Goal: Transaction & Acquisition: Purchase product/service

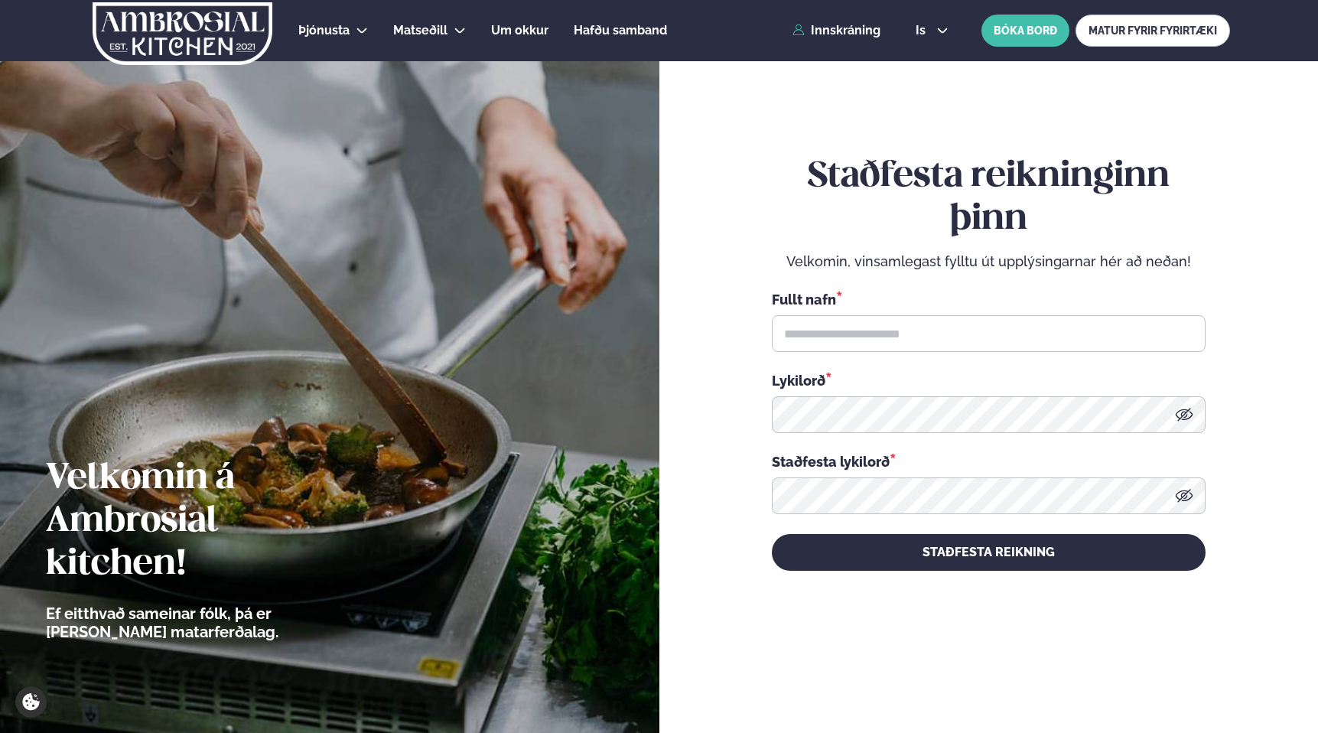
click at [830, 40] on div "Þjónusta Hádegismatur fyrir fyrirtæki Fyrirtækja veitingar Einkapartý Matseðill…" at bounding box center [658, 30] width 1233 height 61
click at [839, 30] on link "Innskráning" at bounding box center [836, 31] width 88 height 14
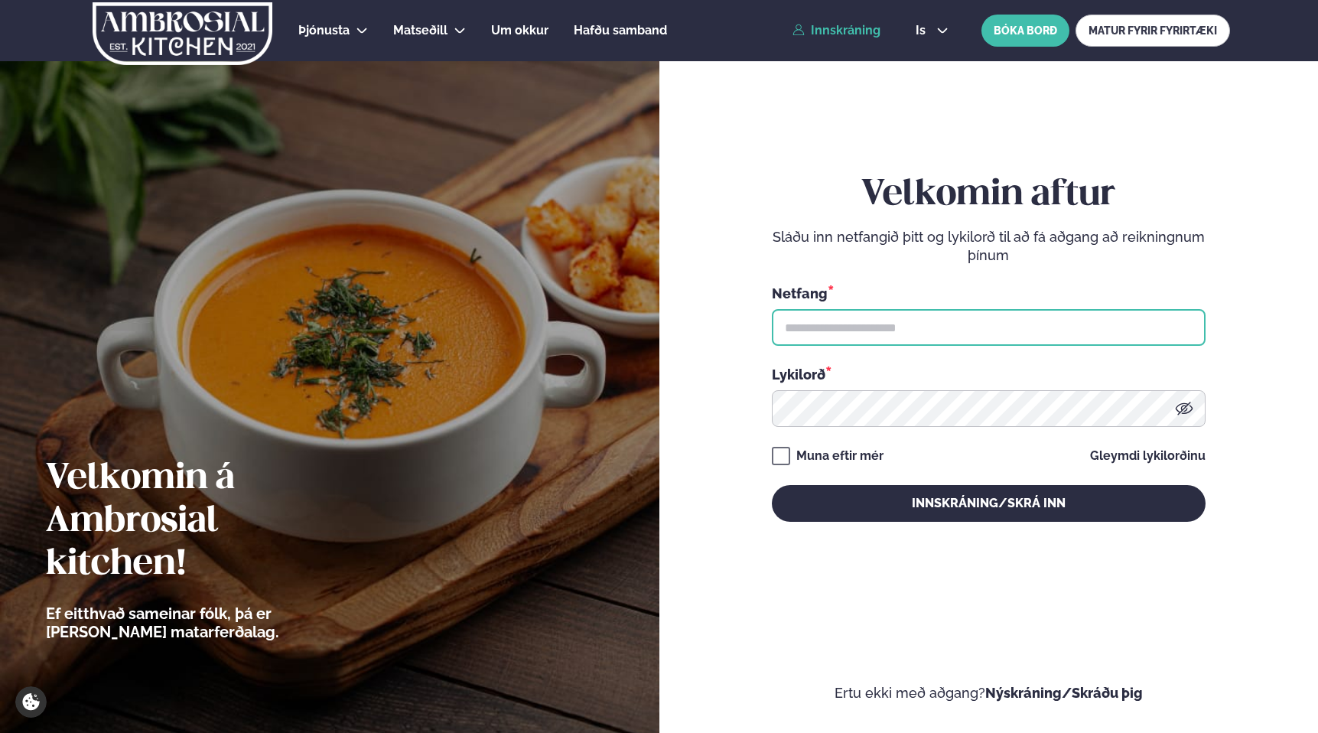
type input "**********"
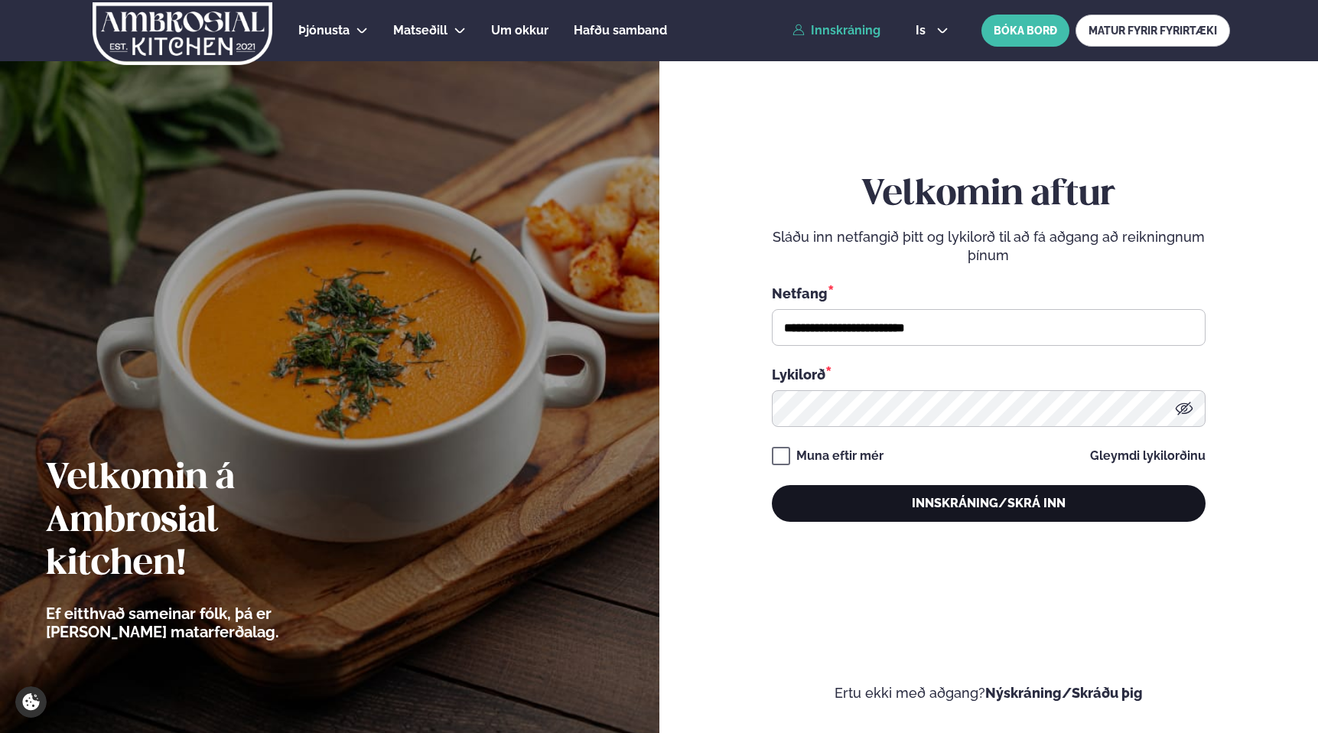
click at [966, 503] on button "Innskráning/Skrá inn" at bounding box center [989, 503] width 434 height 37
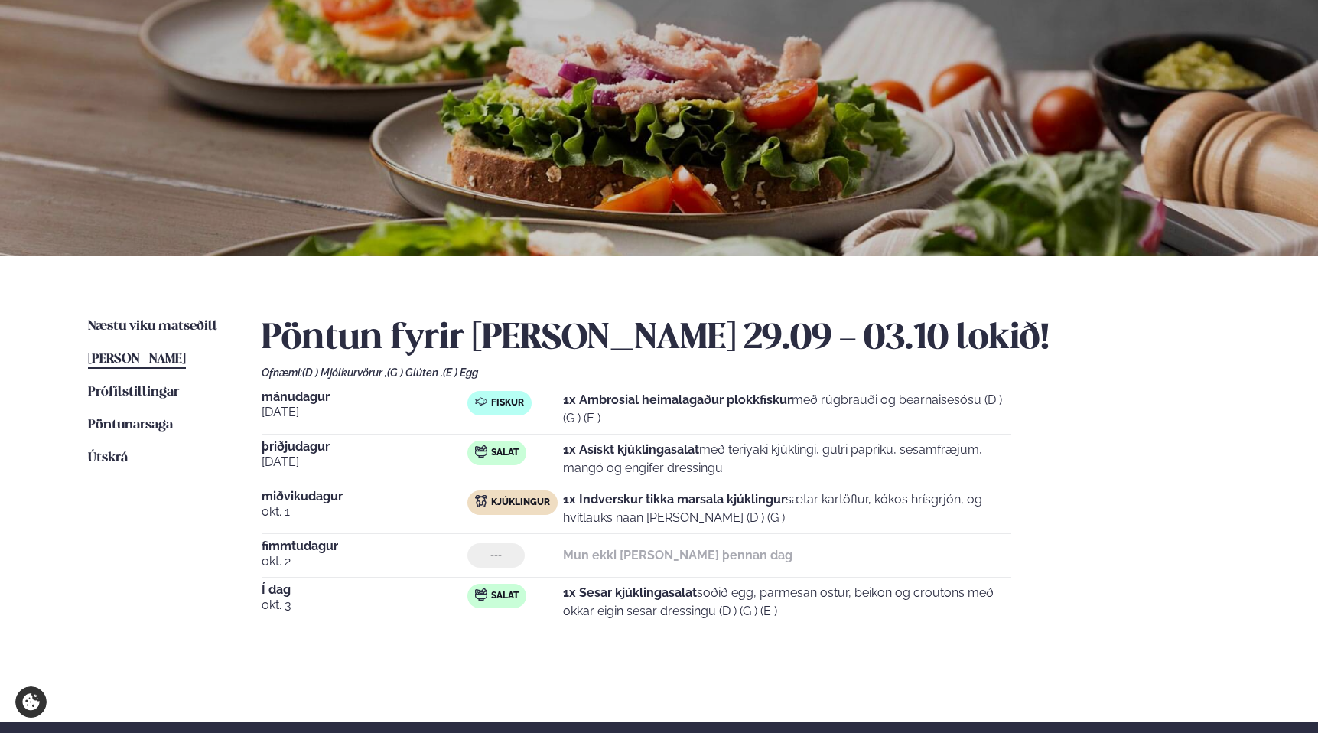
scroll to position [86, 0]
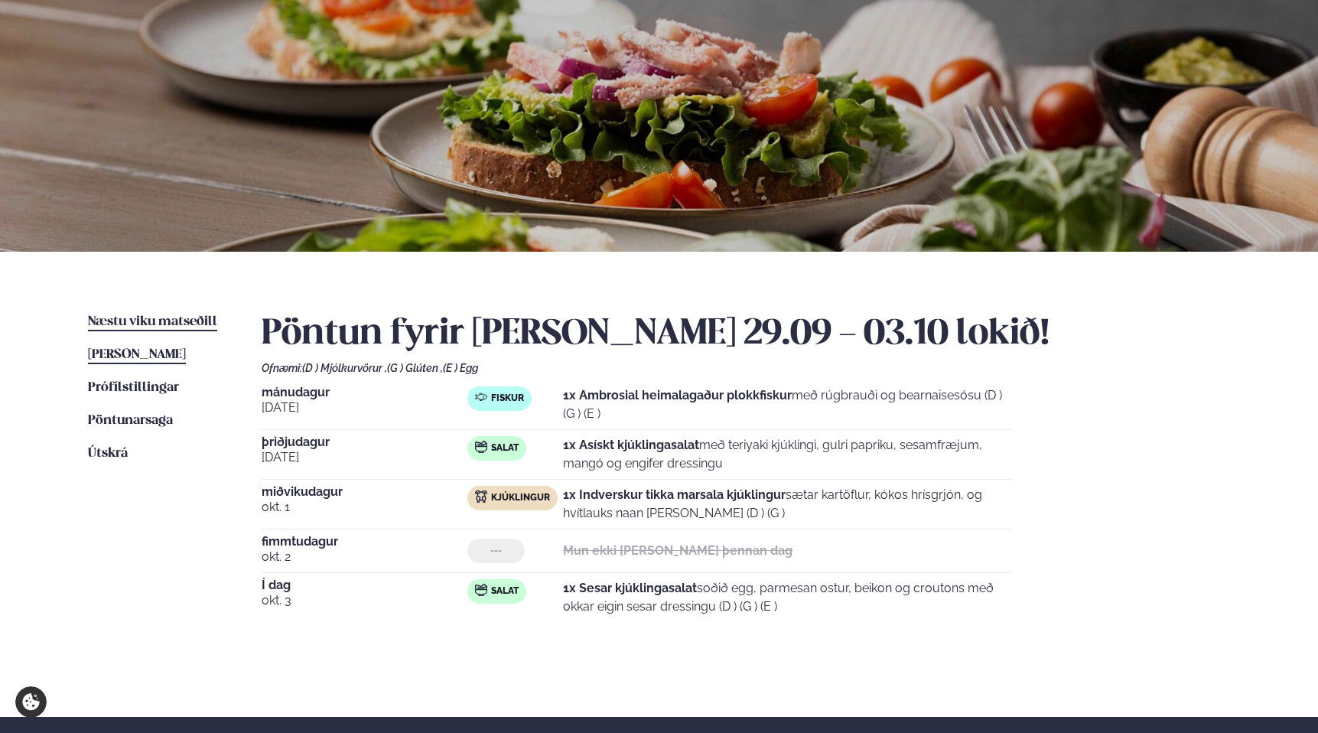
click at [166, 320] on span "Næstu viku matseðill" at bounding box center [152, 321] width 129 height 13
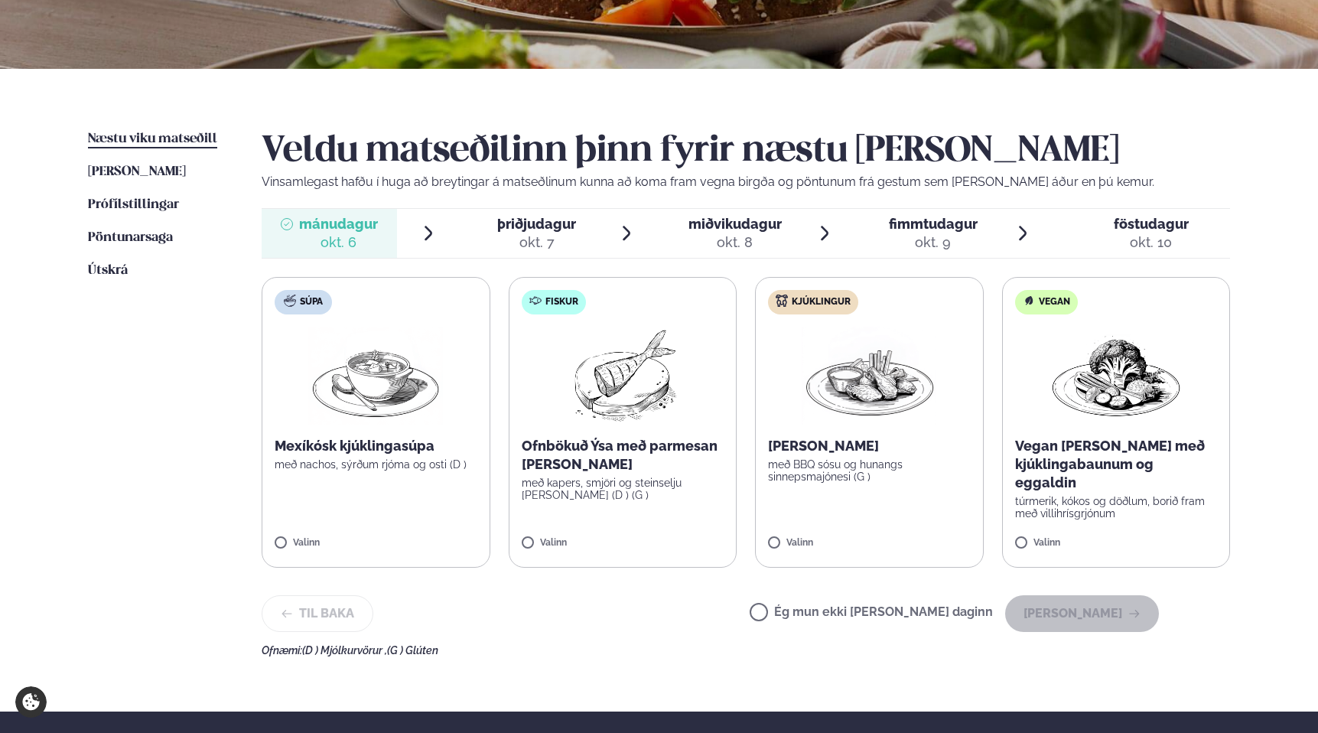
scroll to position [271, 0]
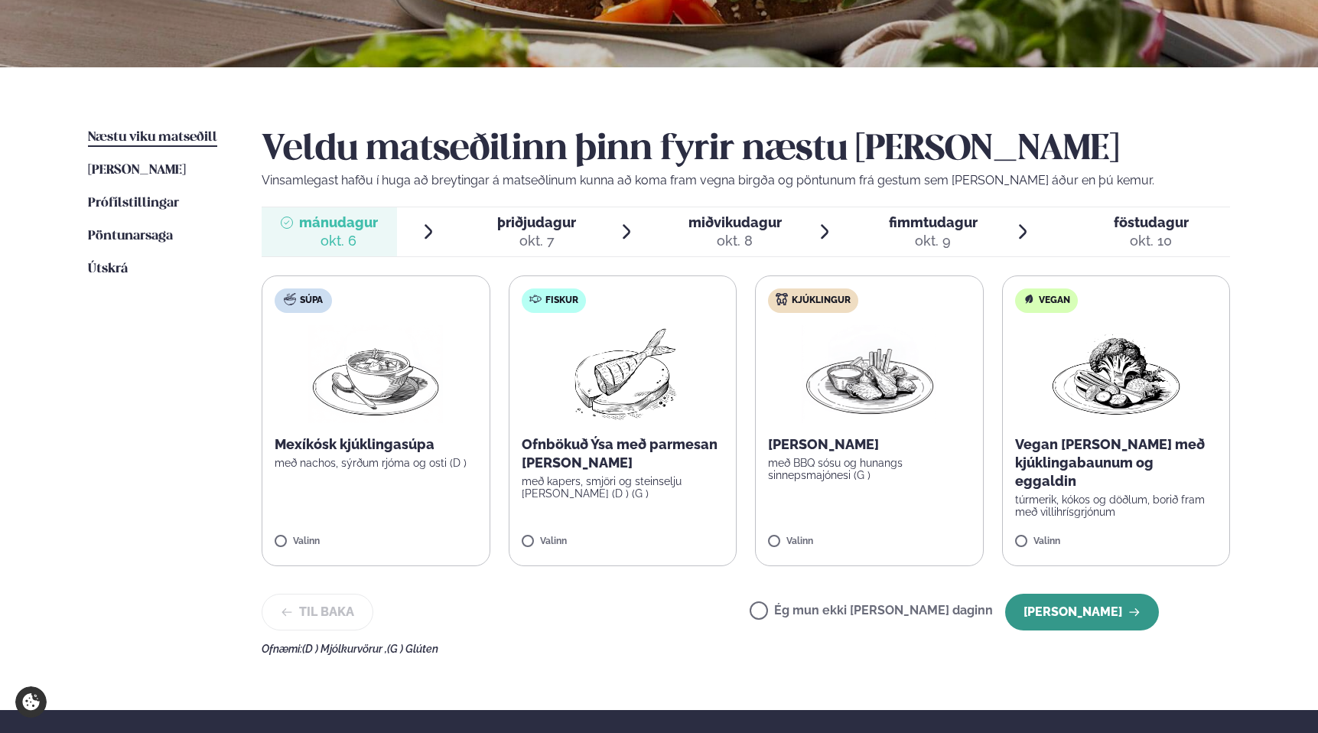
click at [1125, 612] on button "[PERSON_NAME]" at bounding box center [1082, 611] width 154 height 37
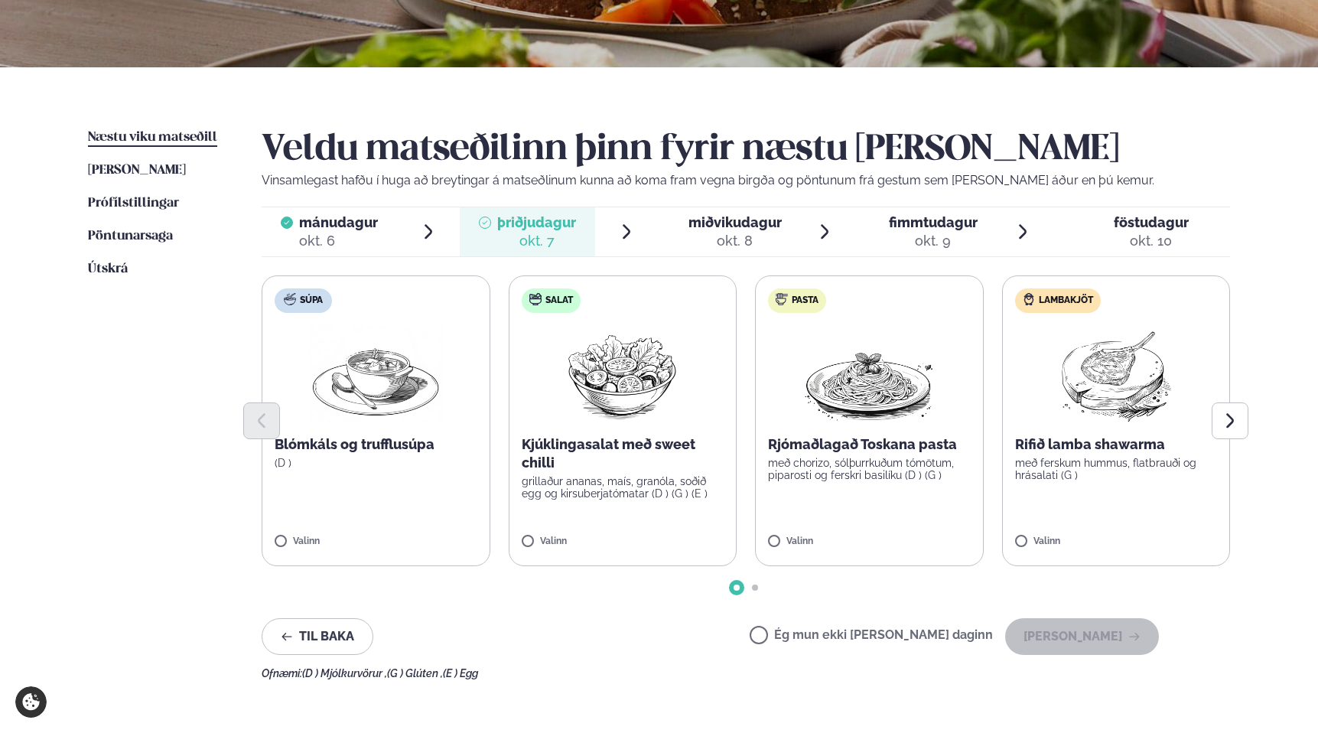
click at [1105, 477] on p "með ferskum hummus, flatbrauði og hrásalati (G )" at bounding box center [1116, 469] width 203 height 24
click at [1104, 641] on button "[PERSON_NAME]" at bounding box center [1082, 636] width 154 height 37
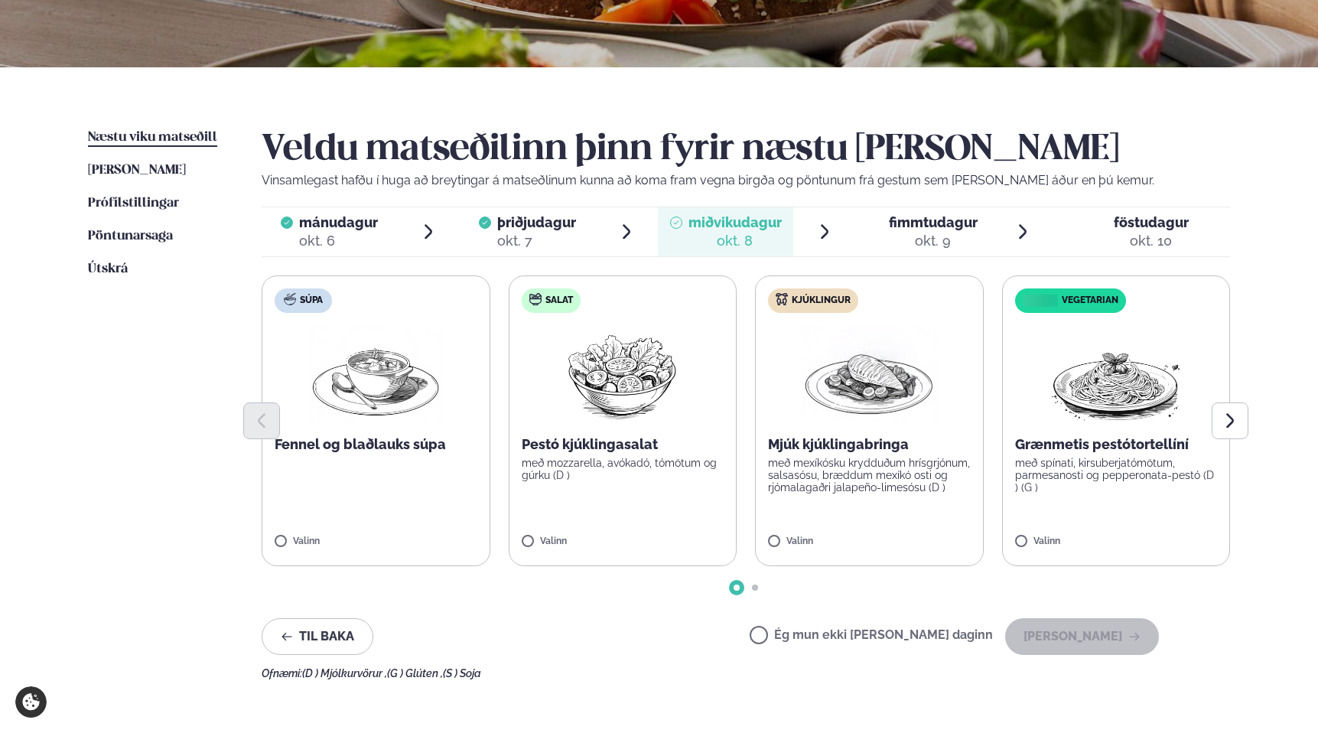
click at [854, 461] on p "með mexíkósku krydduðum hrísgrjónum, salsasósu, bræddum mexíkó osti og rjómalag…" at bounding box center [869, 475] width 203 height 37
click at [1068, 632] on button "[PERSON_NAME]" at bounding box center [1082, 636] width 154 height 37
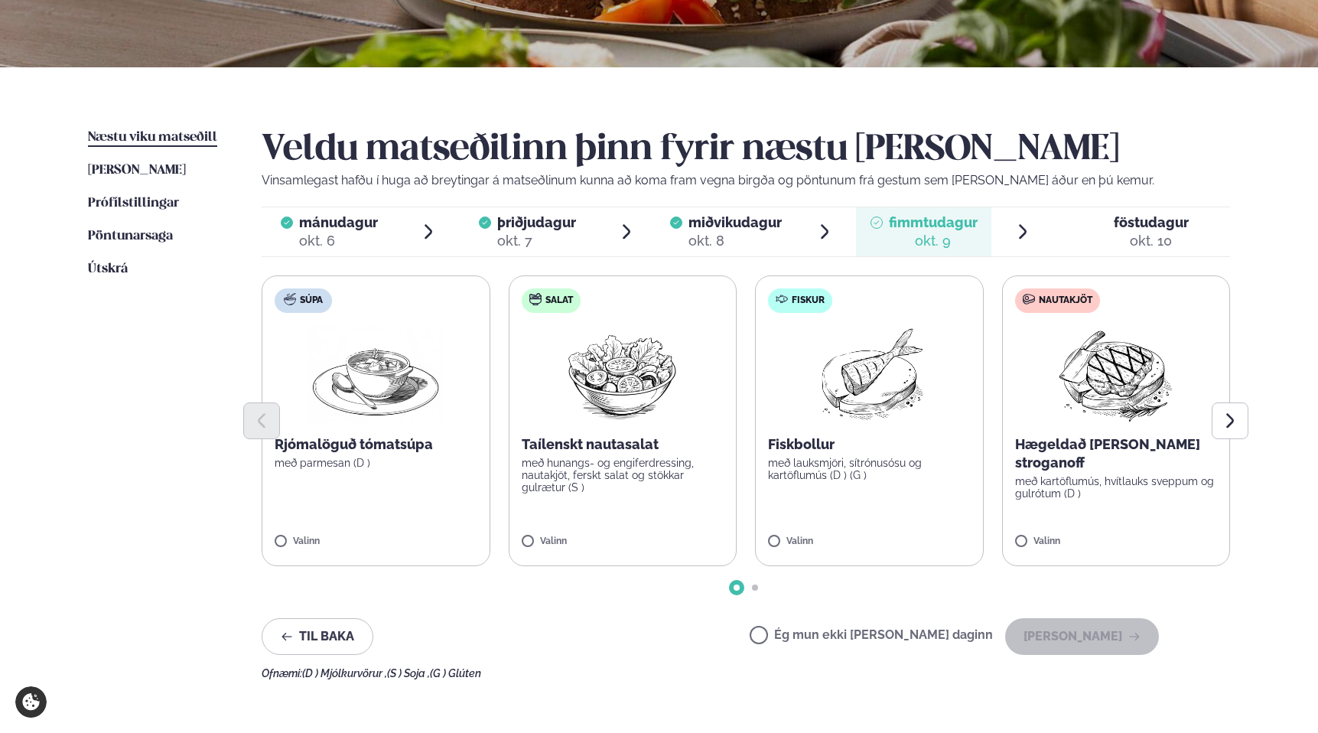
click at [1123, 404] on div at bounding box center [746, 420] width 968 height 37
click at [1080, 433] on div at bounding box center [746, 420] width 968 height 37
click at [1080, 444] on p "Hægeldað [PERSON_NAME] stroganoff" at bounding box center [1116, 453] width 203 height 37
click at [1064, 531] on icon at bounding box center [1070, 534] width 15 height 15
click at [1113, 636] on button "[PERSON_NAME]" at bounding box center [1082, 636] width 154 height 37
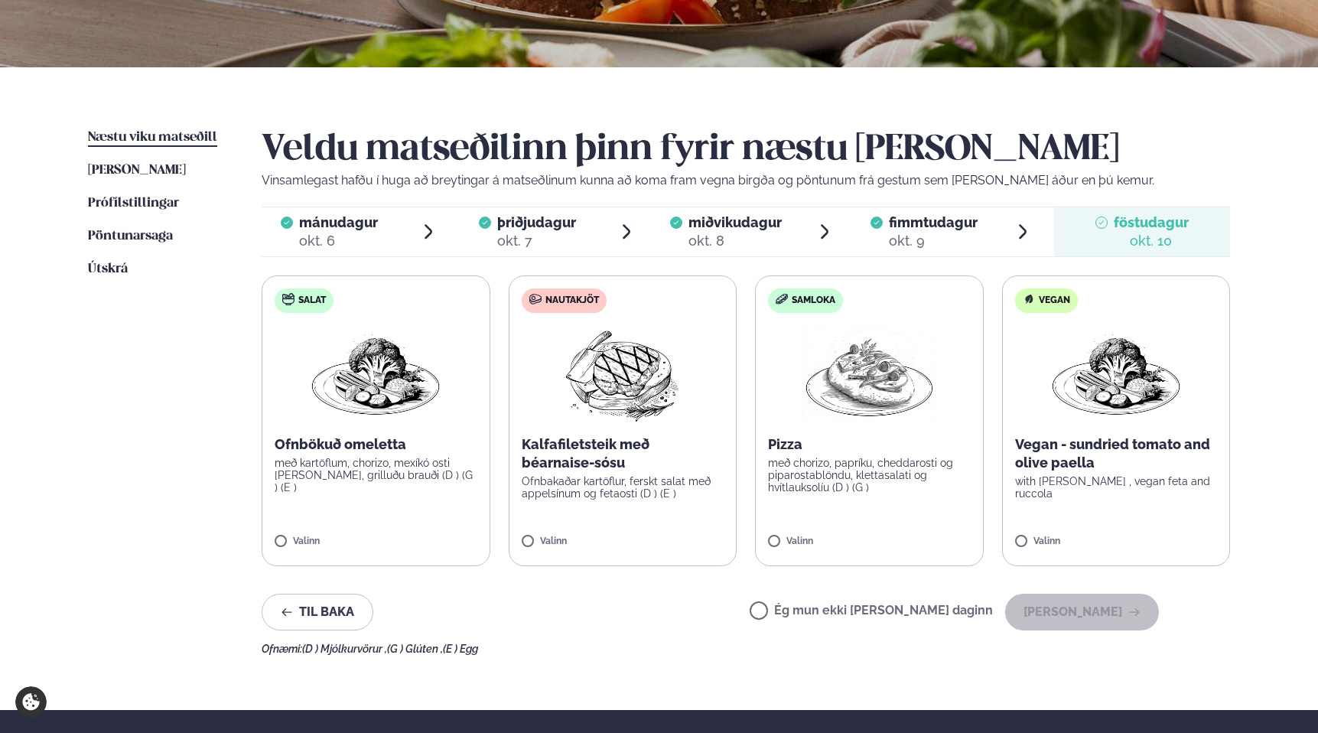
click at [637, 444] on p "Kalfafiletsteik með béarnaise-sósu" at bounding box center [622, 453] width 203 height 37
click at [1077, 616] on button "[PERSON_NAME]" at bounding box center [1082, 611] width 154 height 37
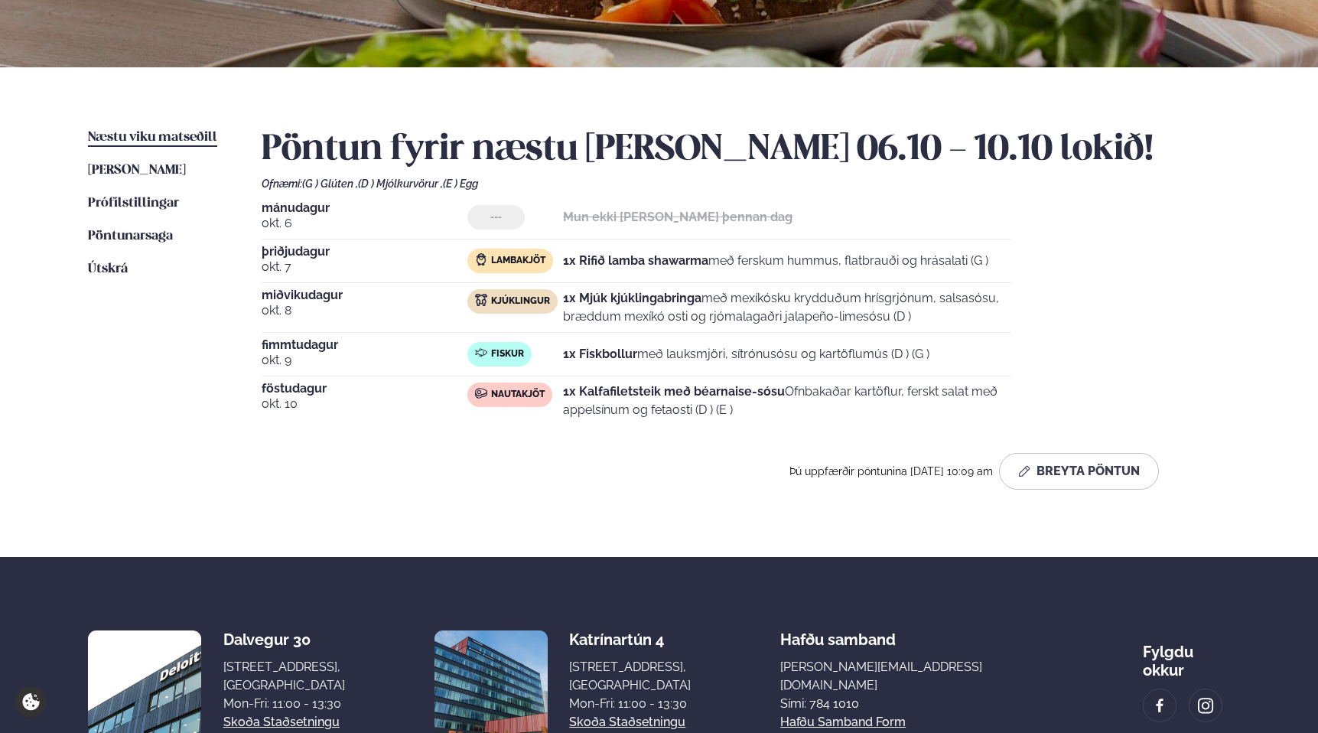
click at [1122, 303] on div "[DATE] --- Mun ekki [PERSON_NAME] þennan dag [DATE] Lambakjöt 1x Rifið lamba sh…" at bounding box center [746, 313] width 968 height 223
